Goal: Use online tool/utility: Utilize a website feature to perform a specific function

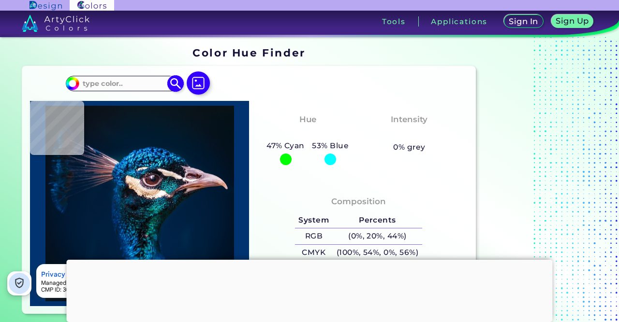
click at [142, 82] on input at bounding box center [124, 83] width 90 height 13
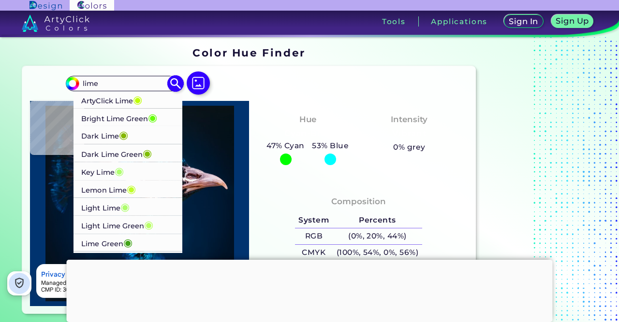
type input "lime"
click at [92, 135] on p "Dark Lime ◉" at bounding box center [104, 136] width 47 height 18
type input "#84b701"
type input "#84B701"
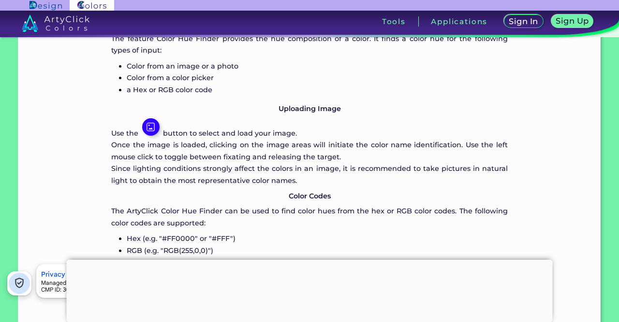
scroll to position [510, 0]
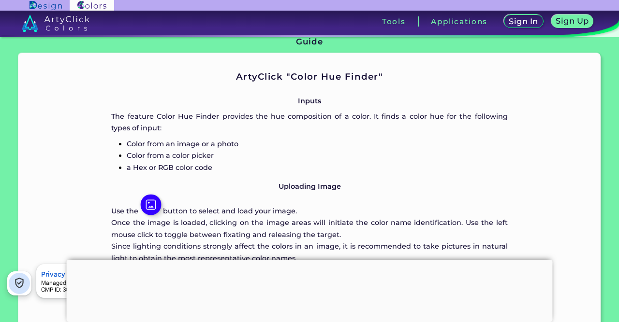
click at [147, 195] on img at bounding box center [150, 204] width 21 height 21
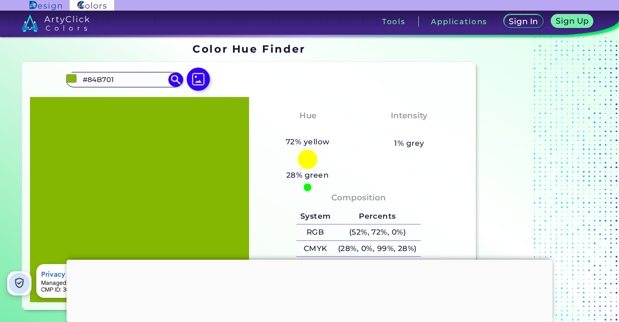
scroll to position [0, 0]
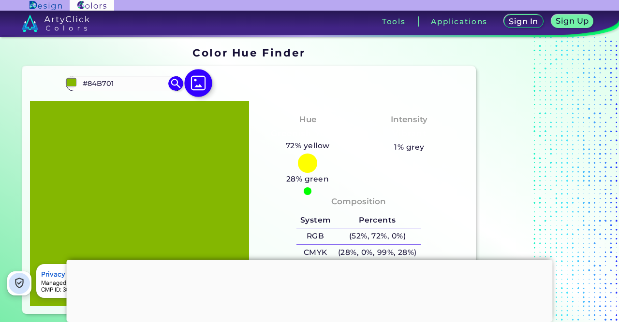
click at [200, 83] on img at bounding box center [198, 83] width 28 height 28
click at [0, 0] on input "file" at bounding box center [0, 0] width 0 height 0
click at [197, 86] on img at bounding box center [198, 83] width 28 height 28
click at [0, 0] on input "file" at bounding box center [0, 0] width 0 height 0
type input "#000000"
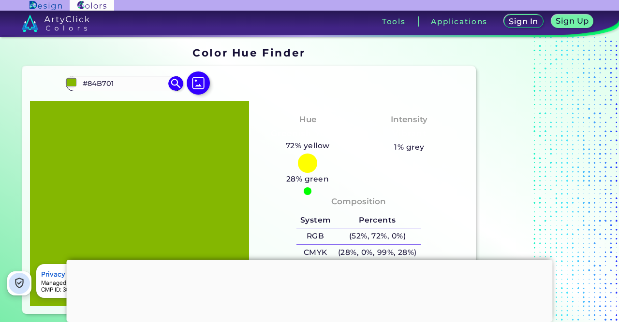
type input "#000000"
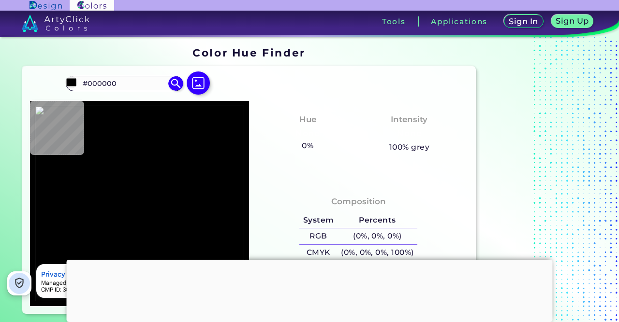
type input "#080202"
type input "#0f0503"
type input "#0F0503"
type input "#26130c"
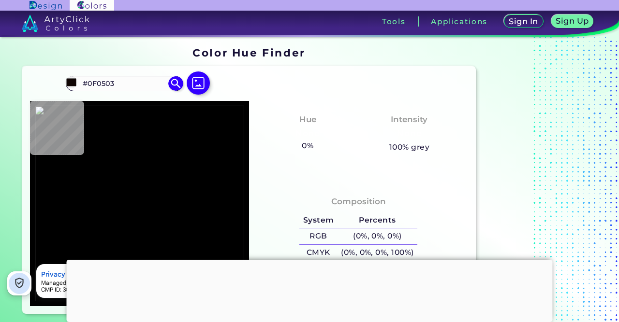
type input "#26130C"
type input "#2b1812"
type input "#2B1812"
type input "#442b24"
type input "#442B24"
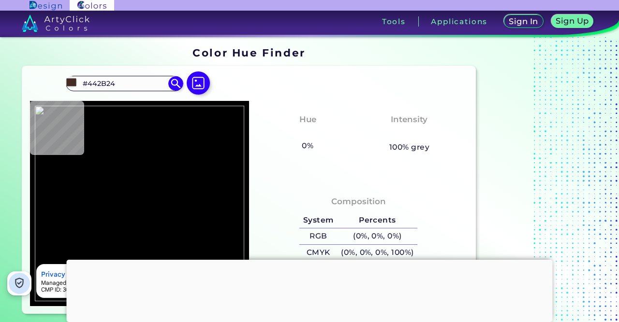
type input "#b3b1b2"
type input "#B3B1B2"
type input "#b5b3b4"
type input "#B5B3B4"
type input "#b3b3b3"
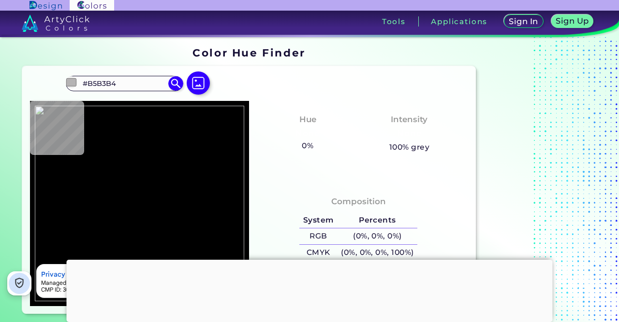
type input "#B3B3B3"
type input "#b5b5b5"
type input "#B5B5B5"
type input "#b3b3b3"
type input "#B3B3B3"
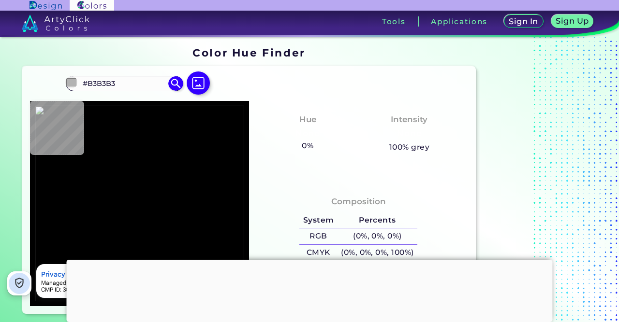
type input "#afafaf"
type input "#AFAFAF"
type input "#aba9aa"
type input "#ABA9AA"
type input "#aba7a8"
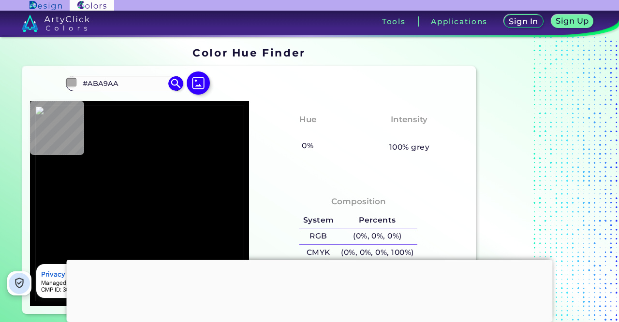
type input "#ABA7A8"
type input "#aaa6a7"
type input "#AAA6A7"
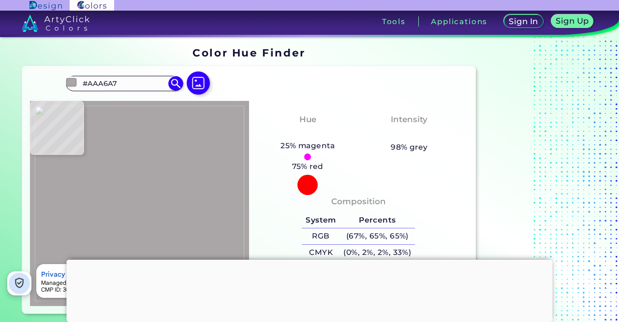
type input "#a9a5a6"
type input "#A9A5A6"
type input "#a7a2a3"
type input "#A7A2A3"
type input "#291619"
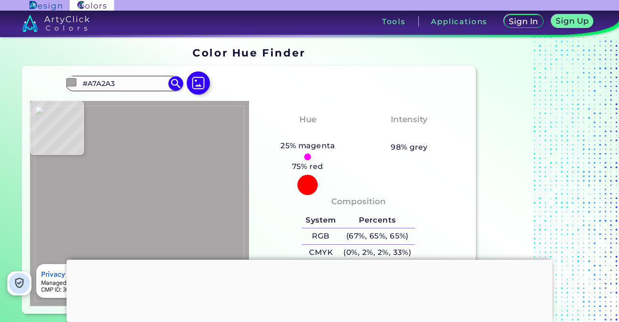
type input "#291619"
type input "#2f1715"
type input "#2F1715"
type input "#280f0a"
type input "#280F0A"
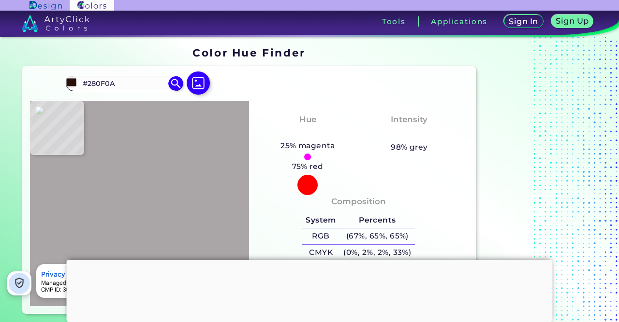
type input "#2b130f"
type input "#2B130F"
type input "#3f261e"
type input "#3F261E"
type input "#2c130c"
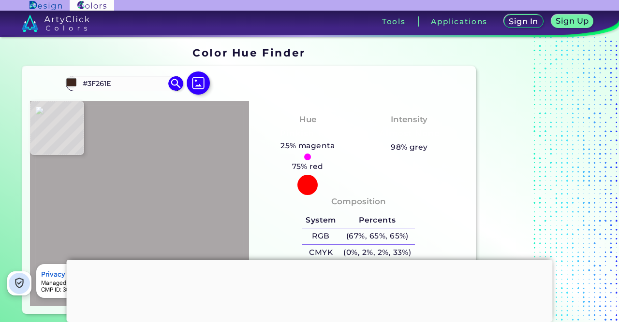
type input "#2C130C"
type input "#200b06"
type input "#200B06"
type input "#220f0b"
type input "#220F0B"
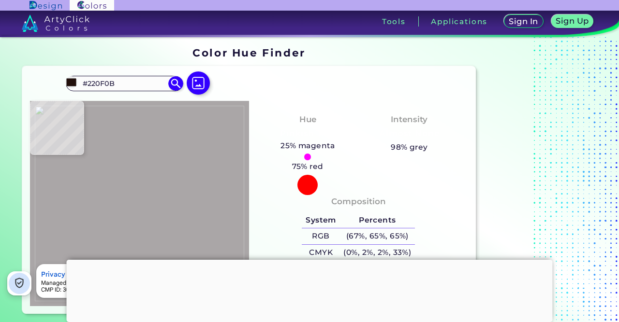
type input "#270f0b"
type input "#270F0B"
type input "#220d08"
type input "#220D08"
type input "#24110d"
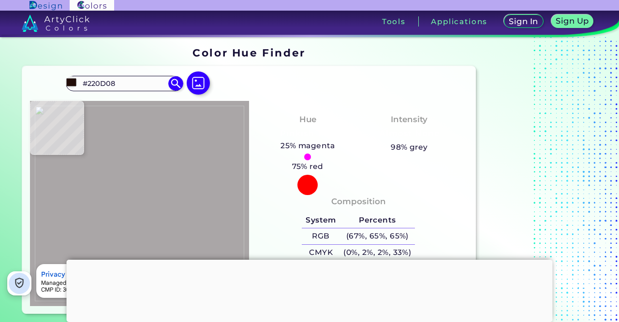
type input "#24110D"
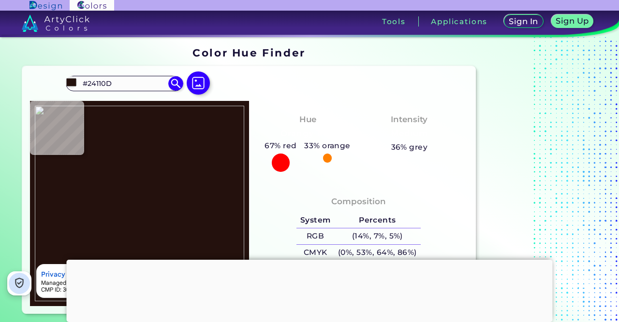
type input "#a09e9f"
type input "#A09E9F"
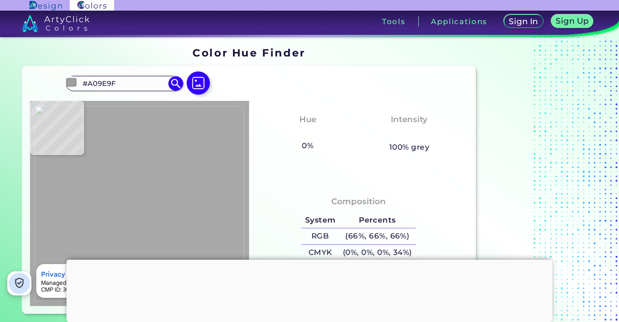
type input "#a9a9a9"
type input "#A9A9A9"
type input "#acacac"
type input "#ACACAC"
type input "#b1b1af"
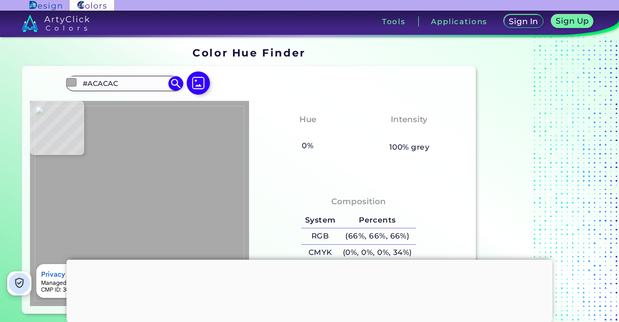
type input "#B1B1AF"
type input "#64850e"
type input "#64850E"
type input "#668c14"
type input "#668C14"
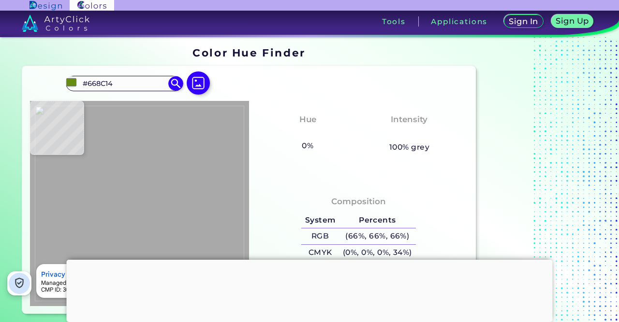
type input "#244601"
type input "#325505"
type input "#789b24"
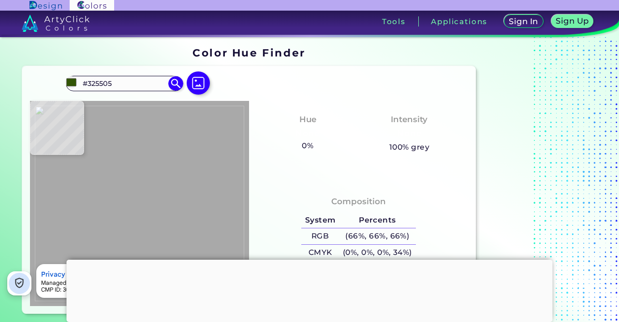
type input "#789B24"
type input "#769922"
type input "#5f842f"
type input "#5F842F"
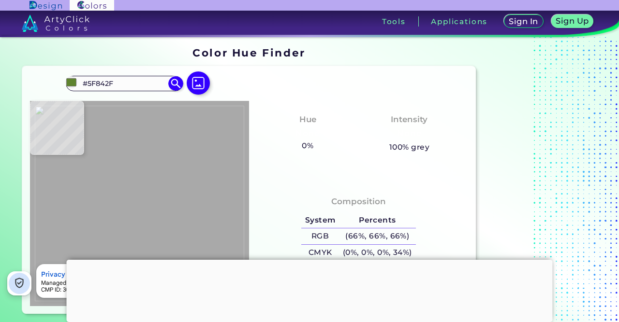
type input "#7b9c25"
type input "#7B9C25"
type input "#6b911a"
type input "#6B911A"
type input "#335c00"
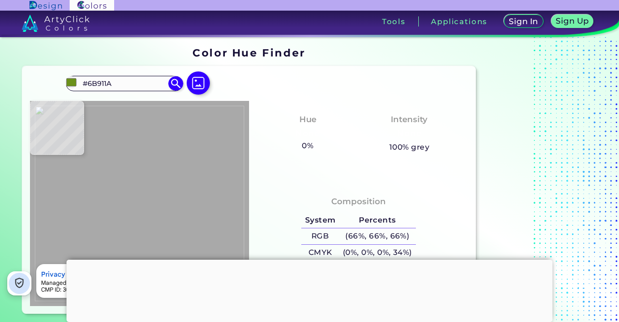
type input "#335C00"
type input "#426610"
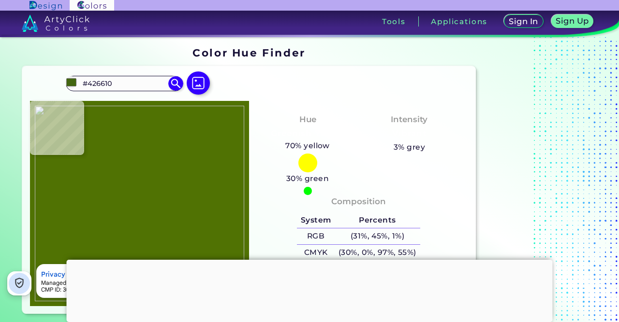
type input "#507203"
type input "#67841f"
type input "#67841F"
type input "#aaa85d"
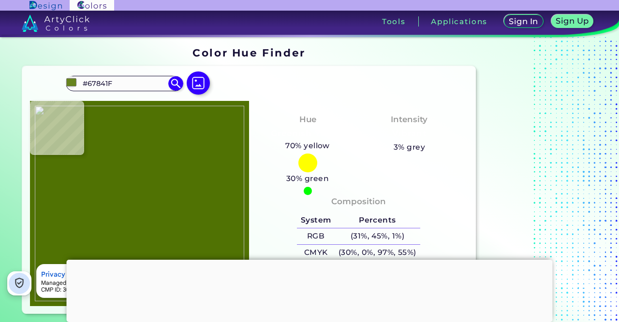
type input "#AAA85D"
type input "#b8b7b1"
type input "#B8B7B1"
type input "#b5b6b0"
type input "#B5B6B0"
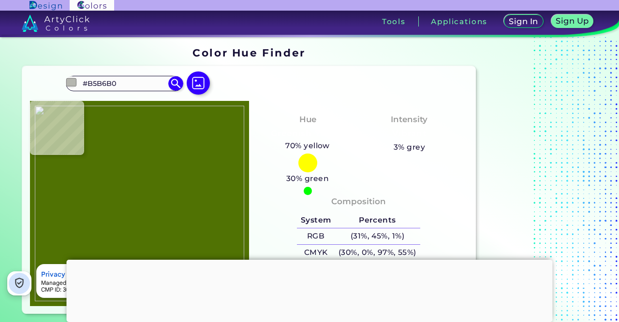
type input "#b7b8b2"
type input "#B7B8B2"
type input "#bbbcb5"
type input "#BBBCB5"
type input "#b8bab2"
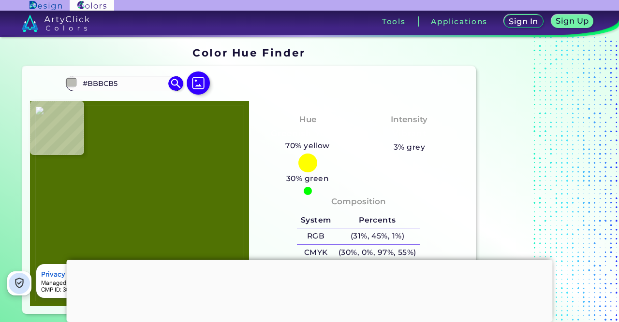
type input "#B8BAB2"
type input "#b7b8b2"
type input "#B7B8B2"
type input "#b5b7ab"
type input "#B5B7AB"
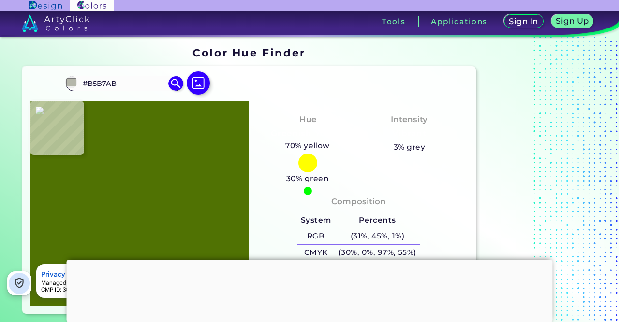
type input "#c1b975"
type input "#C1B975"
type input "#4f5b00"
type input "#4F5B00"
type input "#74971b"
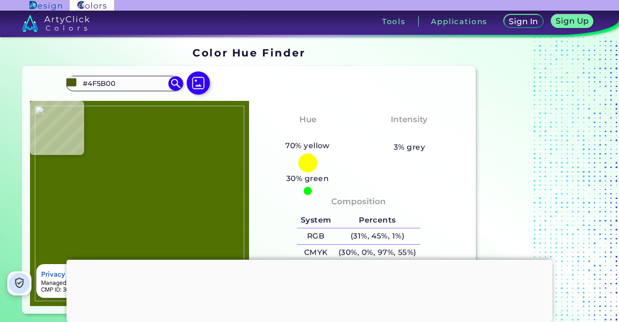
type input "#74971B"
type input "#4a6f0e"
type input "#4A6F0E"
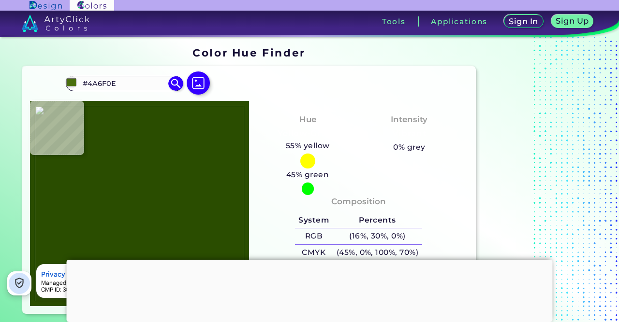
type input "#2a4d00"
type input "#2A4D00"
type input "#70931e"
type input "#70931E"
type input "#395e11"
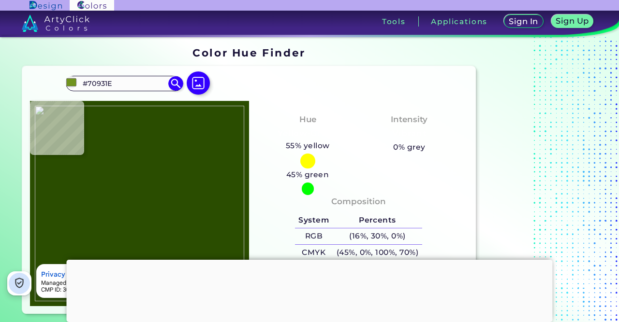
type input "#395E11"
type input "#234600"
type input "#6f8f1a"
type input "#6F8F1A"
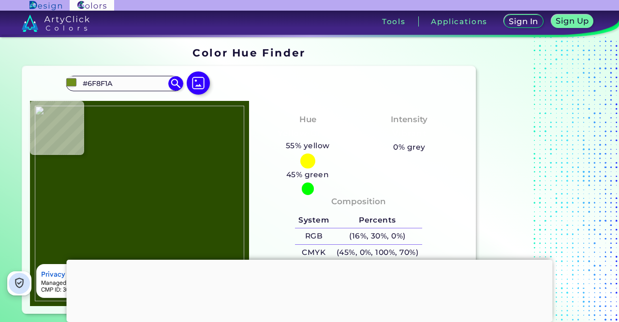
type input "#7f9b25"
type input "#7F9B25"
type input "#7f9f33"
type input "#7F9F33"
type input "#709026"
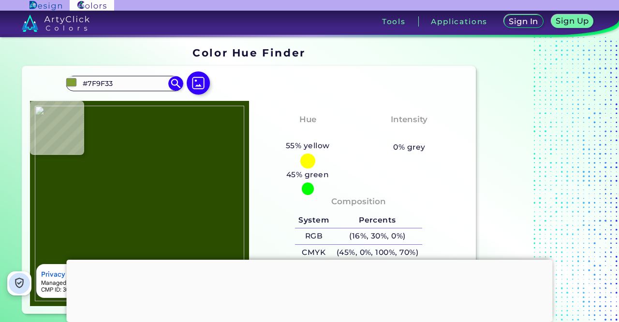
type input "#709026"
type input "#7b9923"
type input "#7B9923"
click at [154, 179] on div at bounding box center [139, 203] width 219 height 205
type input "#85a02c"
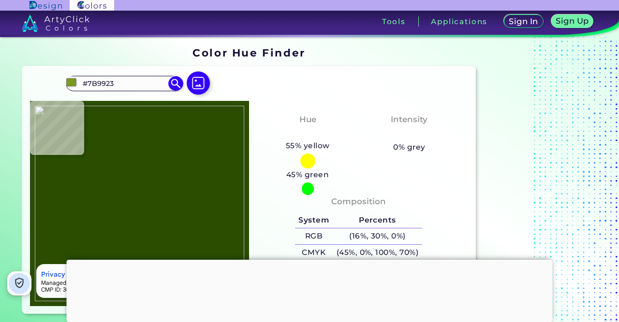
type input "#85A02C"
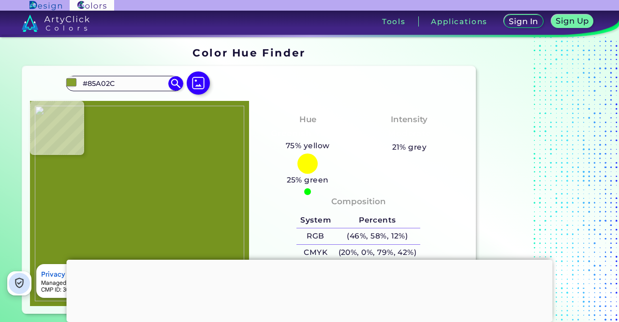
type input "#76941f"
type input "#76941F"
type input "#5e8112"
type input "#5E8112"
type input "#385601"
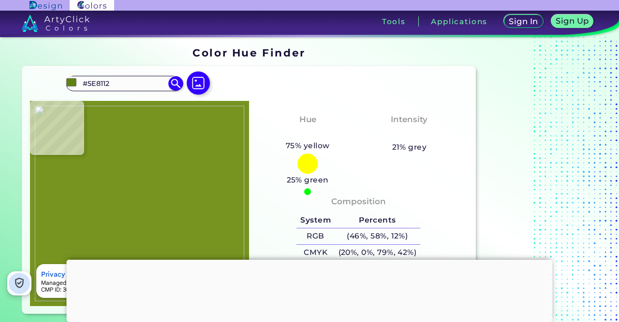
type input "#385601"
type input "#436a02"
type input "#436A02"
type input "#264b00"
type input "#264B00"
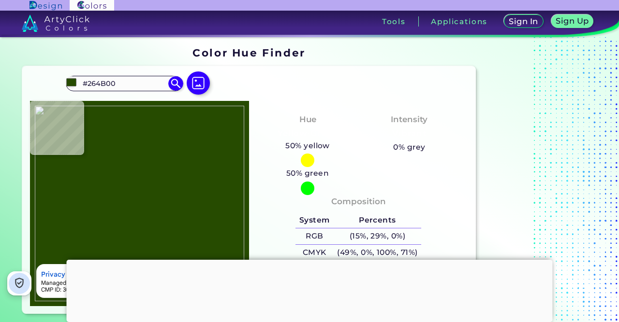
type input "#6d8c1d"
type input "#6D8C1D"
type input "#6d8f23"
type input "#6D8F23"
type input "#98afa8"
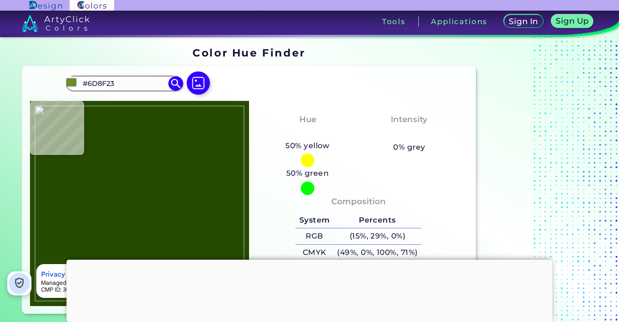
type input "#98AFA8"
type input "#567a19"
type input "#567A19"
type input "#44620c"
type input "#44620C"
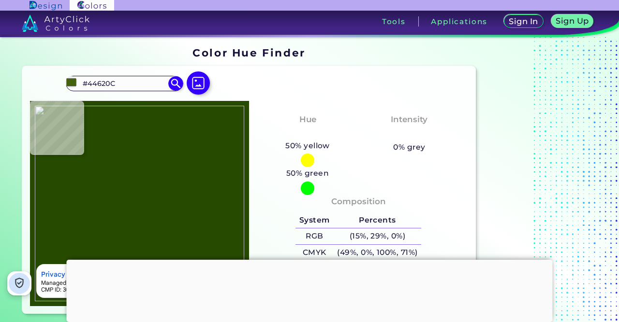
type input "#274900"
type input "#3c5e04"
type input "#3C5E04"
type input "#7d9f25"
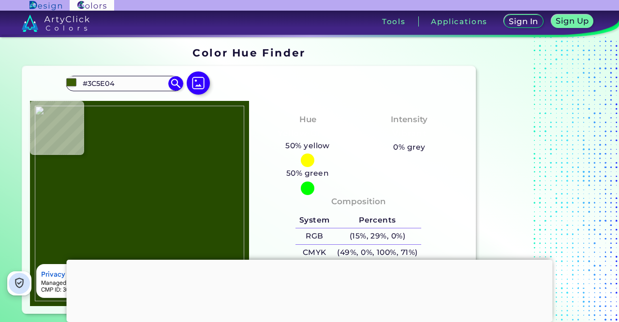
type input "#7D9F25"
type input "#7fa226"
type input "#7FA226"
type input "#6a9117"
type input "#6A9117"
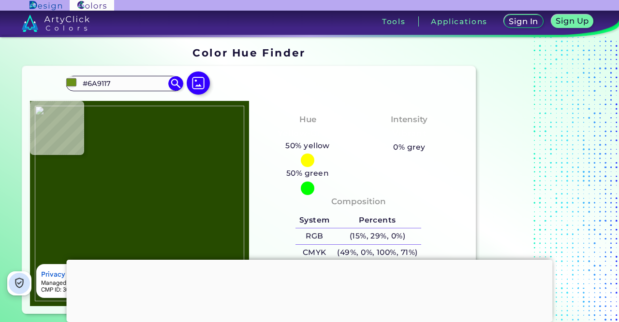
type input "#598222"
type input "#214300"
type input "#587f0b"
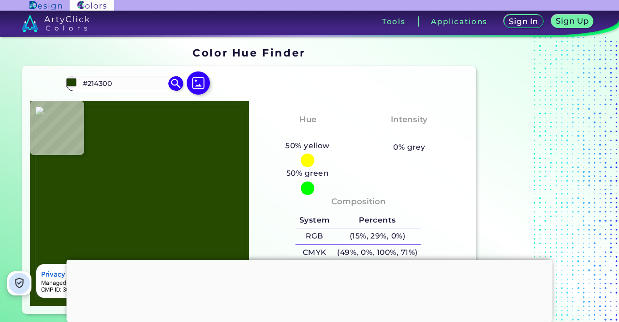
type input "#587F0B"
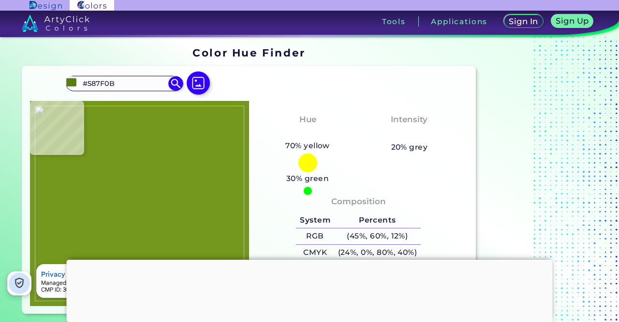
type input "#7c9f2b"
type input "#7C9F2B"
type input "#779b26"
type input "#779B26"
type input "#7d9e2c"
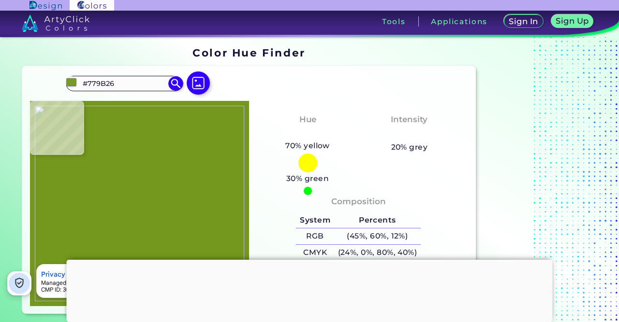
type input "#7D9E2C"
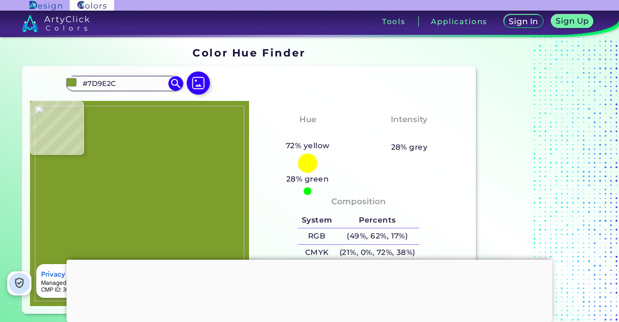
type input "#6e862e"
type input "#6E862E"
type input "#245520"
type input "#729318"
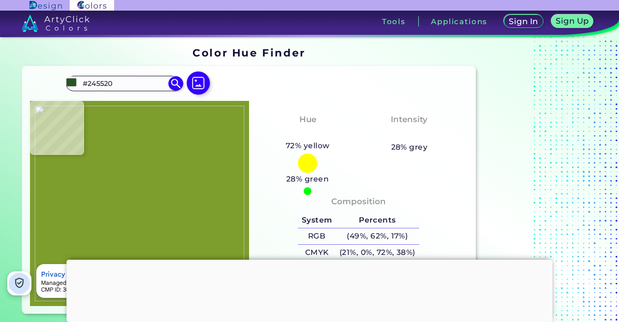
type input "#729318"
type input "#375c04"
type input "#375C04"
type input "#1c4201"
type input "#1C4201"
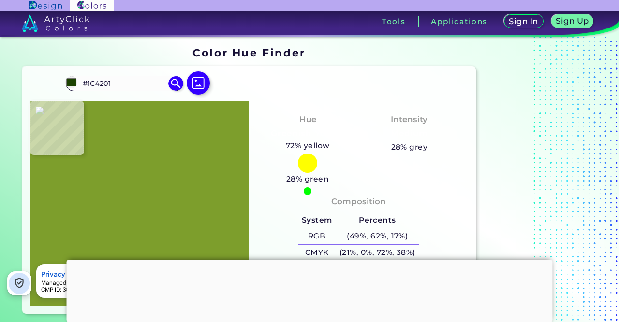
type input "#335800"
type input "#739319"
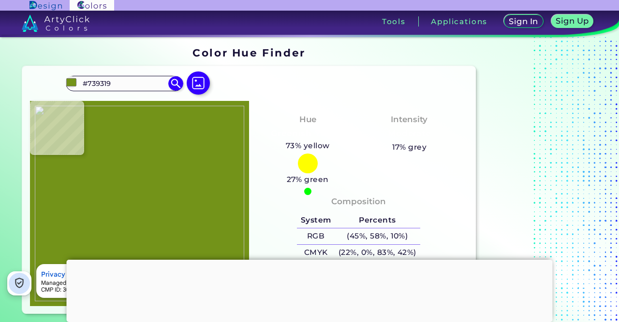
click at [130, 178] on img at bounding box center [139, 204] width 209 height 196
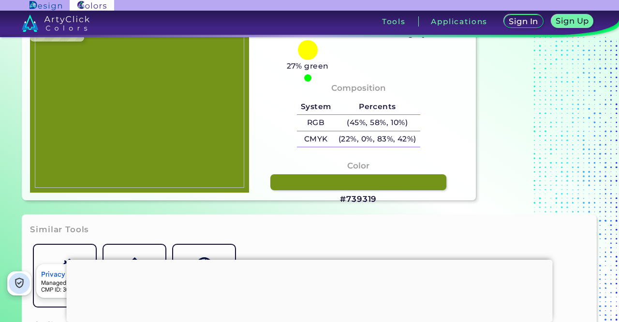
scroll to position [151, 0]
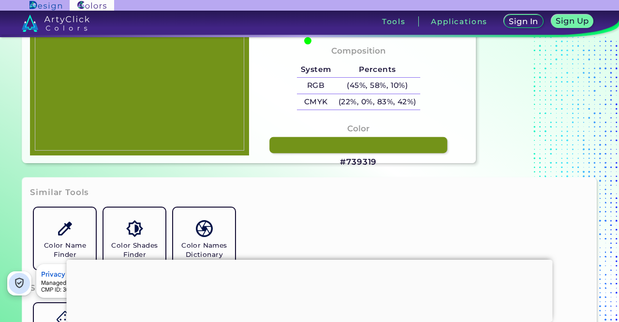
click at [314, 146] on link at bounding box center [358, 145] width 178 height 16
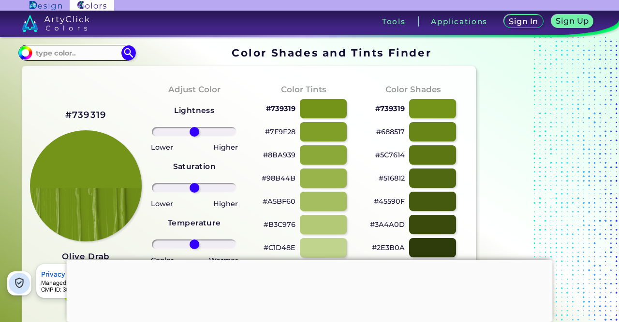
scroll to position [50, 0]
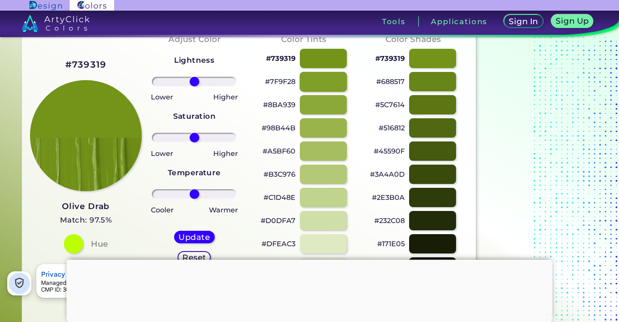
click at [330, 80] on div at bounding box center [322, 82] width 47 height 20
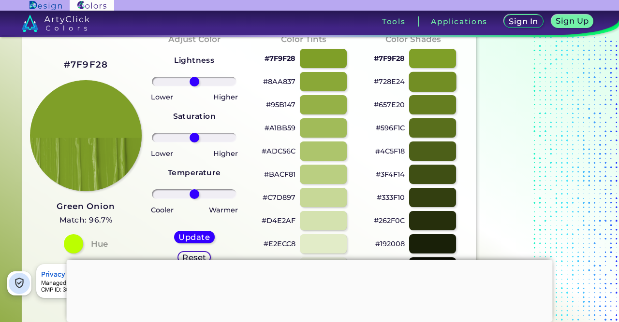
click at [424, 84] on div at bounding box center [431, 82] width 47 height 20
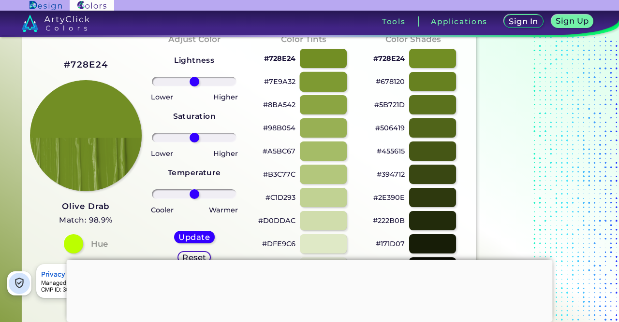
click at [330, 81] on div at bounding box center [322, 82] width 47 height 20
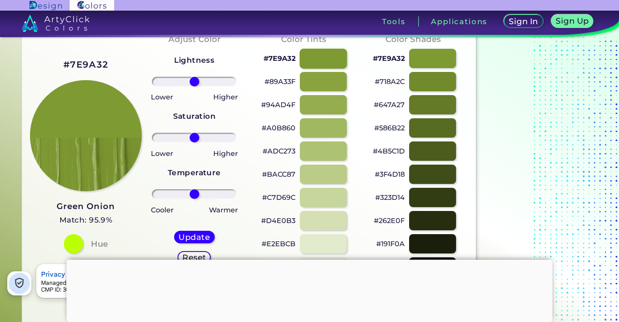
click at [324, 59] on div at bounding box center [322, 58] width 47 height 20
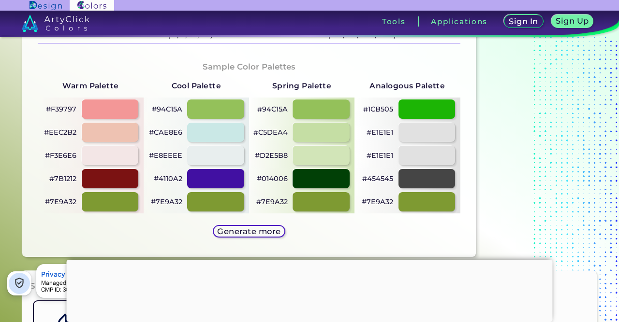
scroll to position [503, 0]
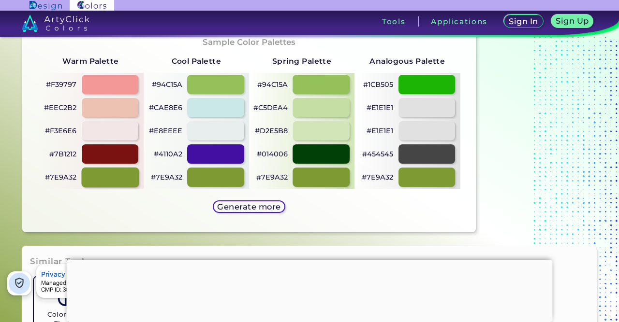
click at [123, 178] on div at bounding box center [110, 177] width 58 height 20
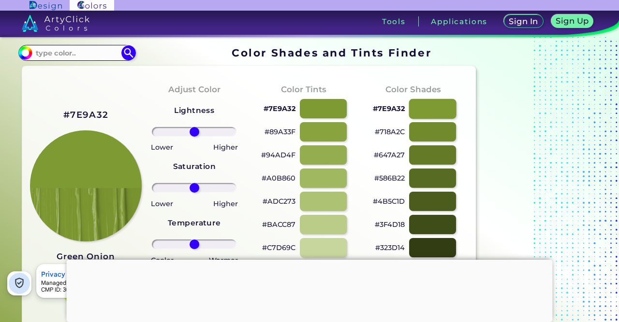
click at [421, 116] on div at bounding box center [431, 109] width 47 height 20
click at [429, 135] on div at bounding box center [431, 132] width 47 height 20
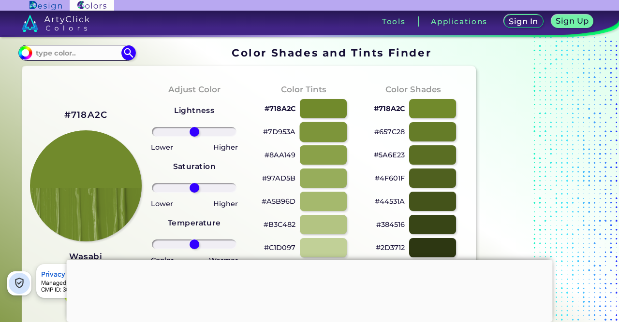
click at [324, 134] on div at bounding box center [322, 132] width 47 height 20
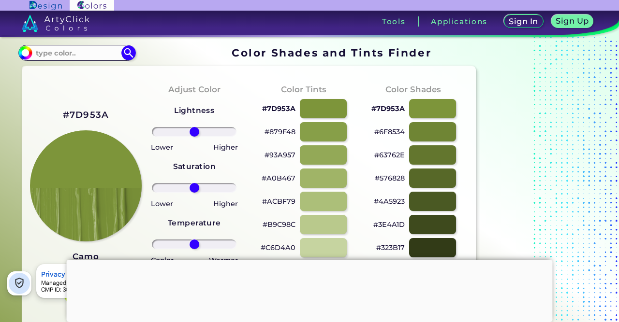
scroll to position [50, 0]
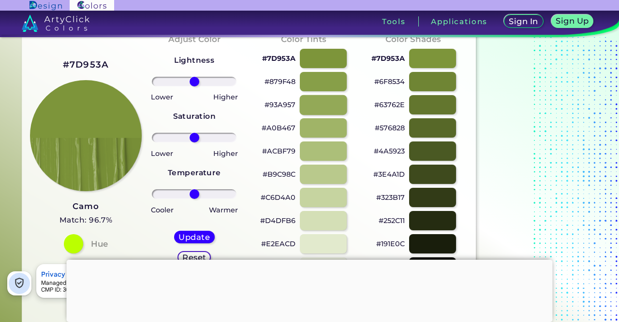
click at [330, 107] on div at bounding box center [322, 105] width 47 height 20
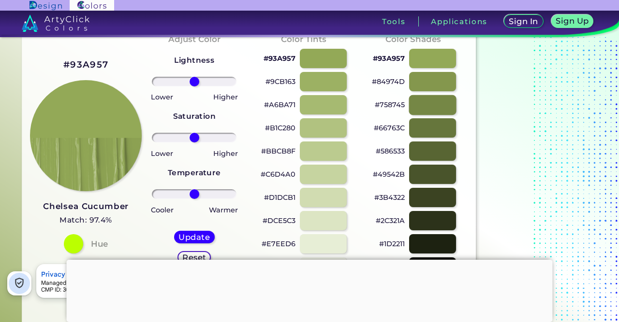
click at [425, 105] on div at bounding box center [431, 105] width 47 height 20
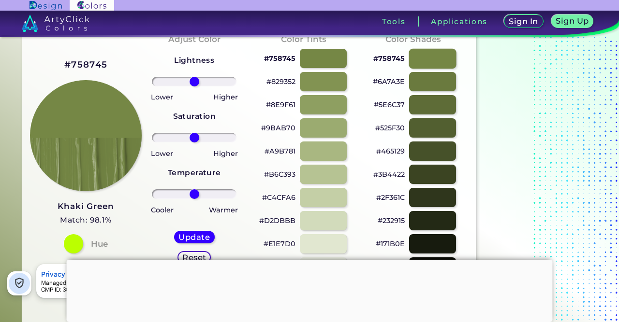
click at [422, 61] on div at bounding box center [431, 58] width 47 height 20
click at [336, 58] on div at bounding box center [322, 58] width 47 height 20
click at [330, 79] on div at bounding box center [322, 82] width 47 height 20
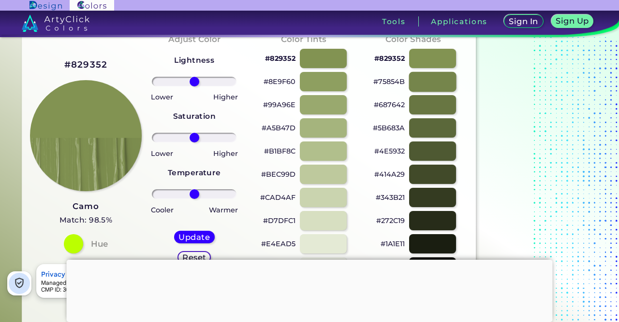
click at [433, 86] on div at bounding box center [431, 82] width 47 height 20
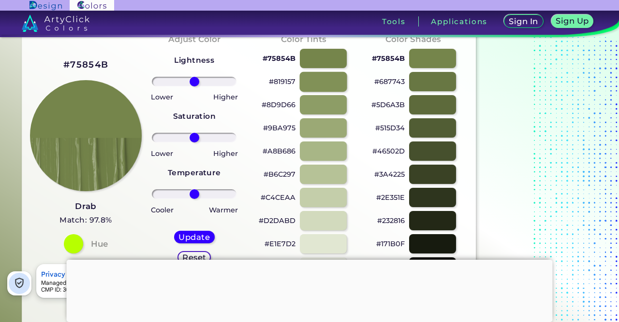
click at [310, 82] on div at bounding box center [322, 82] width 47 height 20
type input "#819157"
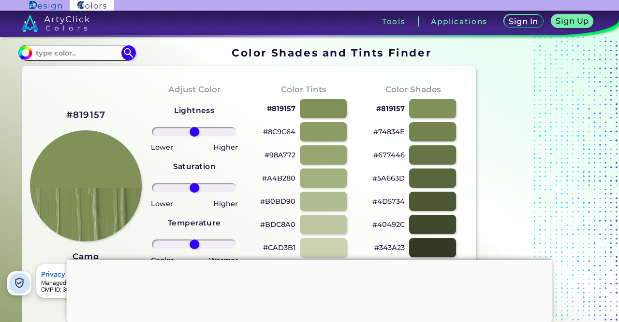
click at [62, 33] on link at bounding box center [115, 23] width 230 height 25
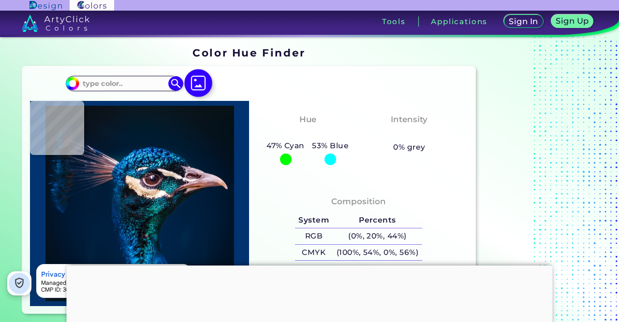
click at [199, 82] on img at bounding box center [198, 83] width 28 height 28
click at [0, 0] on input "file" at bounding box center [0, 0] width 0 height 0
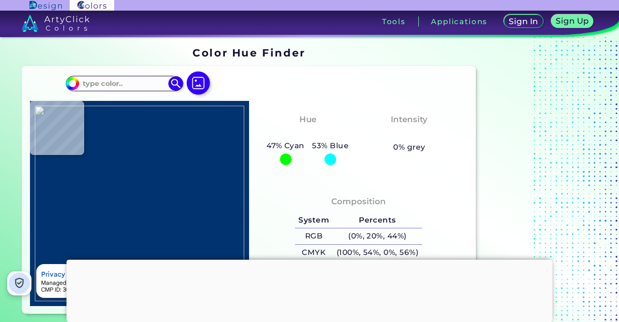
type input "#361408"
type input "#472e27"
type input "#472E27"
type input "#725662"
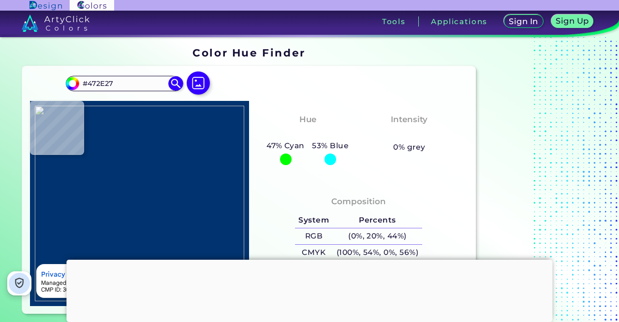
type input "#725662"
type input "#b8b8b8"
type input "#B8B8B8"
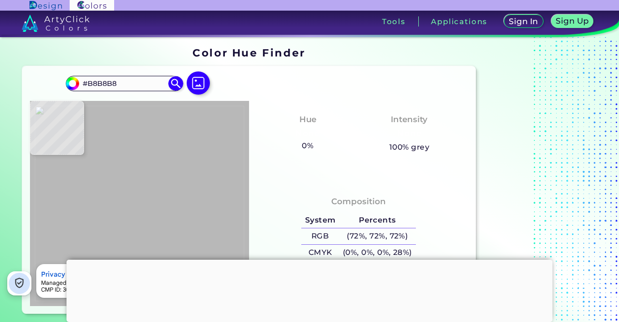
type input "#b9b9b9"
type input "#B9B9B9"
type input "#b7b7b7"
type input "#B7B7B7"
type input "#b8b8b8"
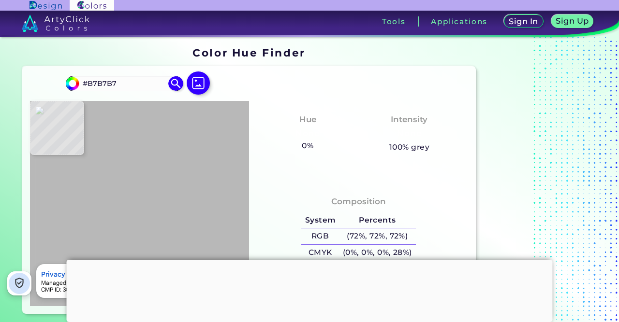
type input "#B8B8B8"
type input "#b9b9b9"
type input "#B9B9B9"
type input "#b8b8b8"
type input "#B8B8B8"
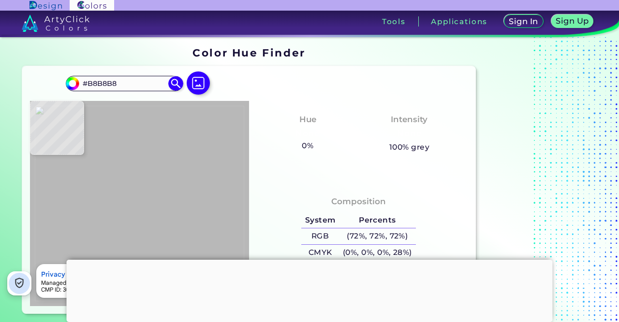
type input "#b7b7b7"
type input "#B7B7B7"
type input "#b9bbba"
type input "#B9BBBA"
type input "#b7b9b8"
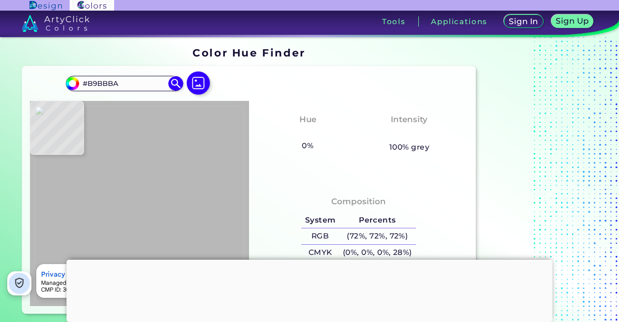
type input "#B7B9B8"
type input "#b8b8b8"
type input "#B8B8B8"
type input "#b9b9b9"
type input "#B9B9B9"
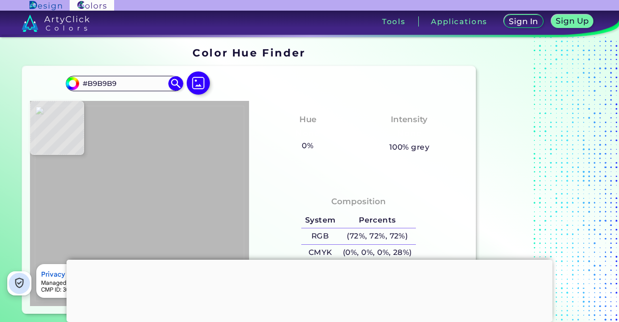
type input "#b9bbba"
type input "#B9BBBA"
type input "#b6b8b7"
type input "#B6B8B7"
type input "#5a730f"
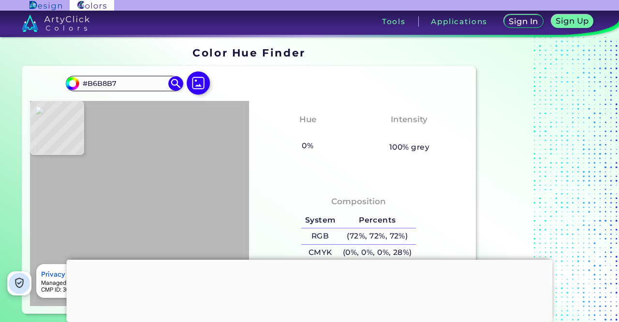
type input "#5A730F"
type input "#325000"
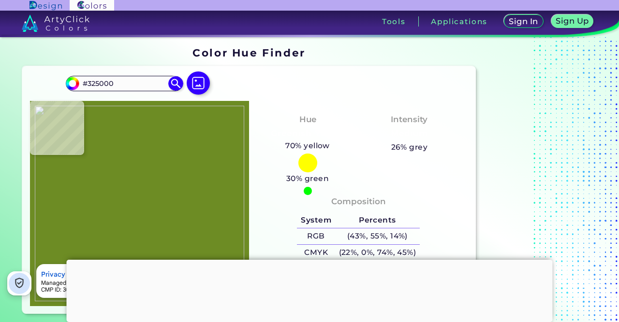
type input "#6d8c24"
type input "#6D8C24"
type input "#849f30"
type input "#849F30"
type input "#72921f"
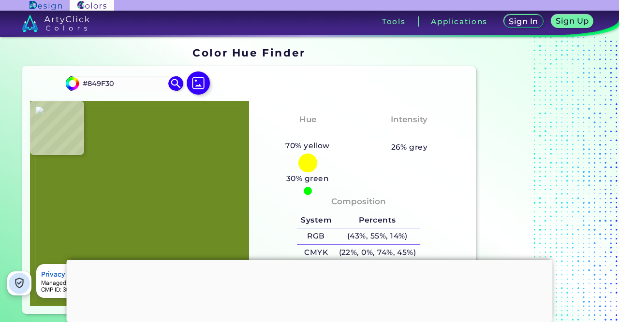
type input "#72921F"
type input "#315800"
type input "#63871a"
type input "#63871A"
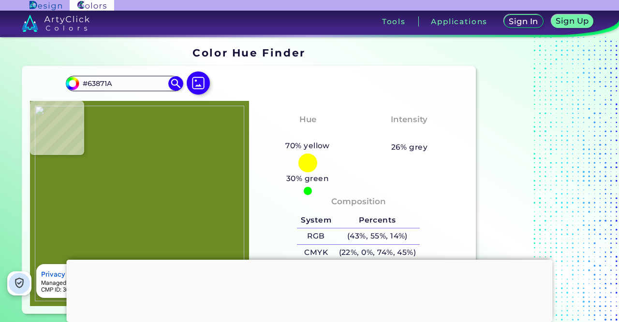
type input "#44690c"
type input "#44690C"
type input "#446303"
type input "#799826"
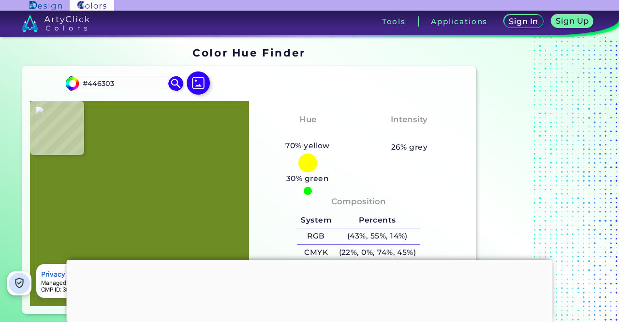
type input "#799826"
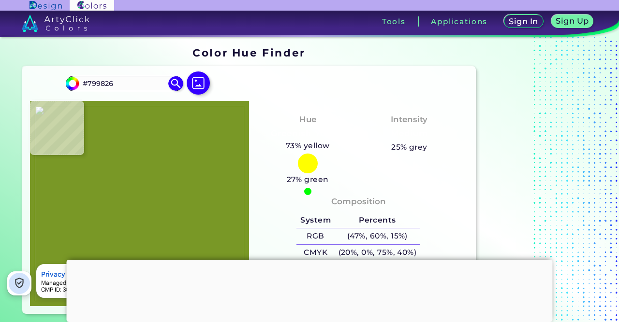
click at [159, 178] on img at bounding box center [139, 204] width 209 height 196
click at [309, 260] on div at bounding box center [310, 260] width 486 height 0
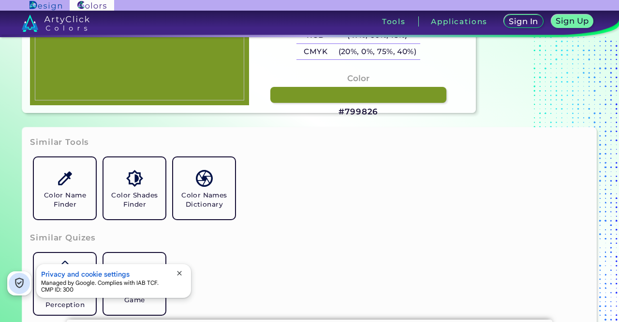
scroll to position [151, 0]
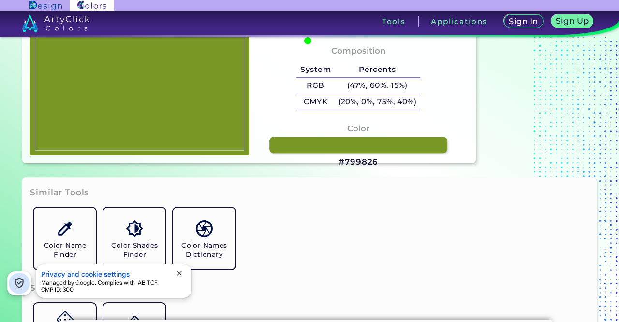
click at [352, 140] on link at bounding box center [358, 145] width 178 height 16
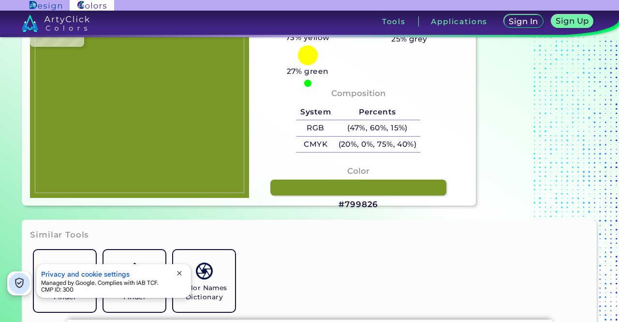
scroll to position [58, 0]
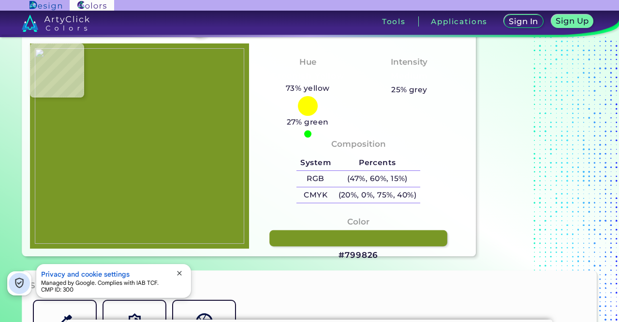
click at [317, 231] on link at bounding box center [358, 239] width 178 height 16
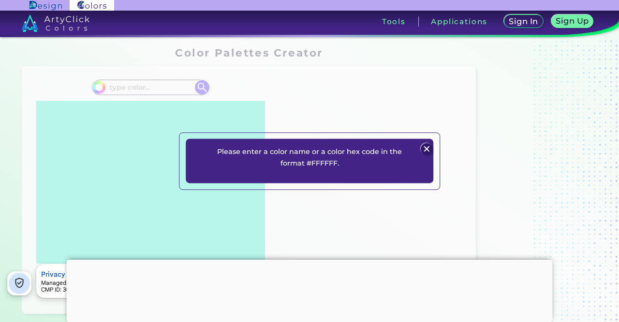
click at [427, 151] on img at bounding box center [427, 149] width 12 height 12
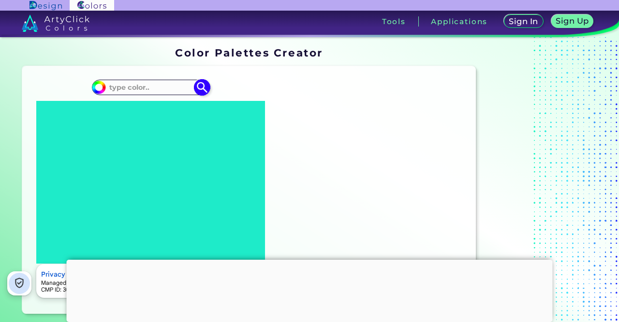
click at [138, 88] on input at bounding box center [150, 87] width 90 height 13
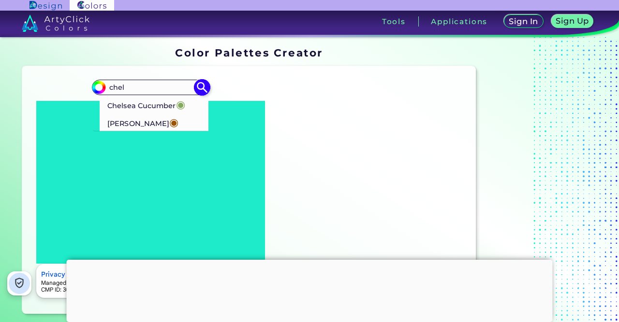
type input "chel"
click at [122, 109] on p "Chelsea Cucumber ◉" at bounding box center [146, 105] width 78 height 18
type input "#83aa5d"
type input "#83AA5D"
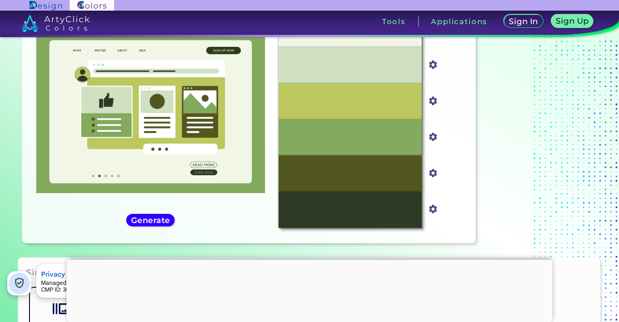
scroll to position [101, 0]
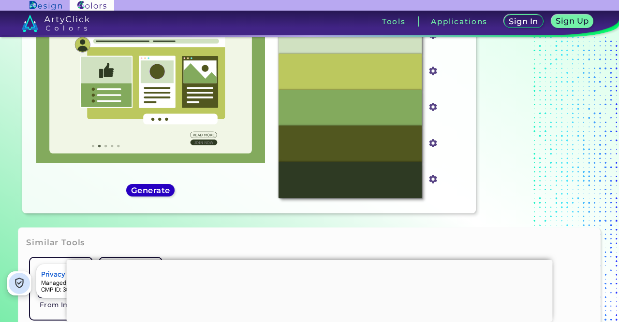
click at [141, 188] on h5 "Generate" at bounding box center [150, 191] width 41 height 8
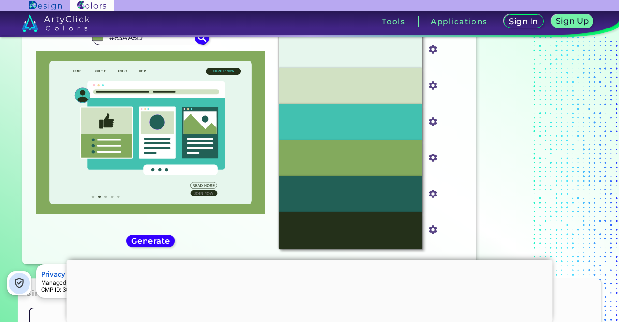
scroll to position [50, 0]
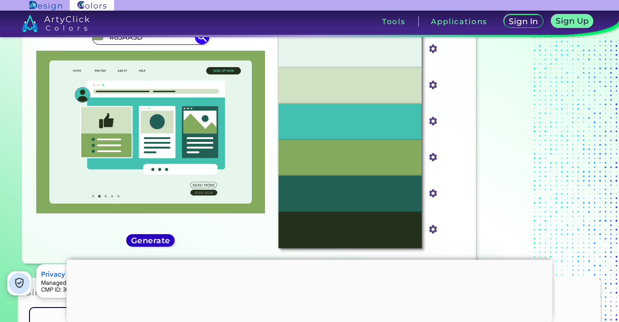
click at [152, 240] on h5 "Generate" at bounding box center [150, 241] width 39 height 8
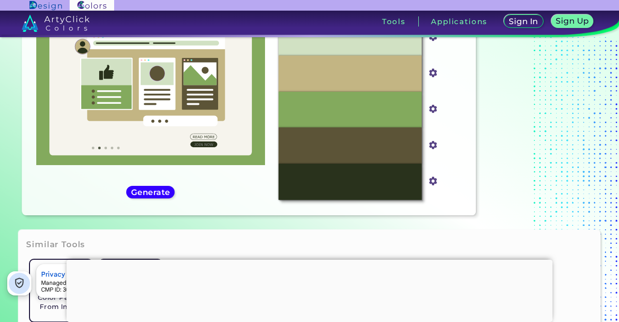
scroll to position [101, 0]
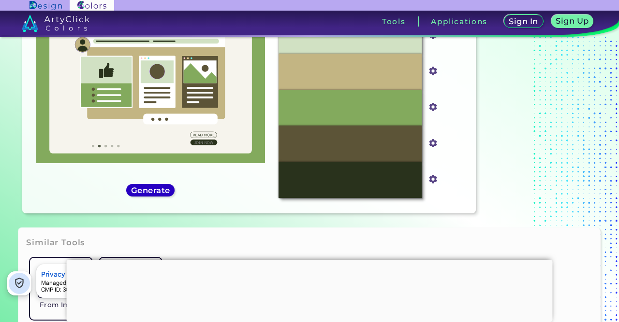
click at [169, 192] on h5 "Generate" at bounding box center [150, 191] width 39 height 8
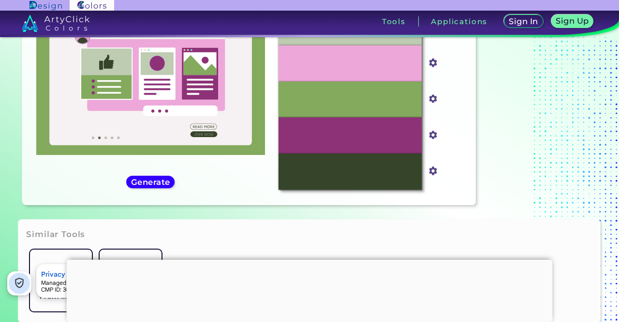
scroll to position [63, 0]
